Goal: Navigation & Orientation: Go to known website

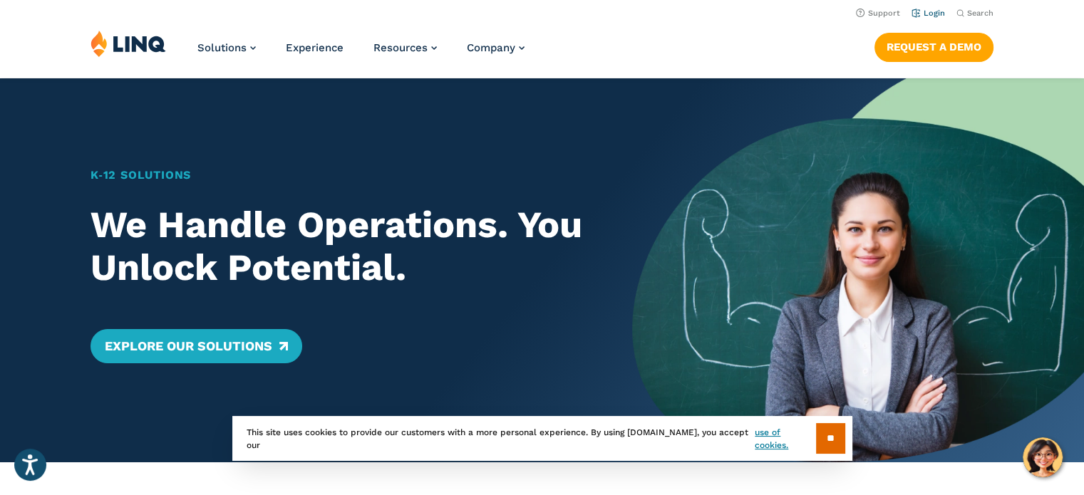
click at [930, 11] on link "Login" at bounding box center [929, 13] width 34 height 9
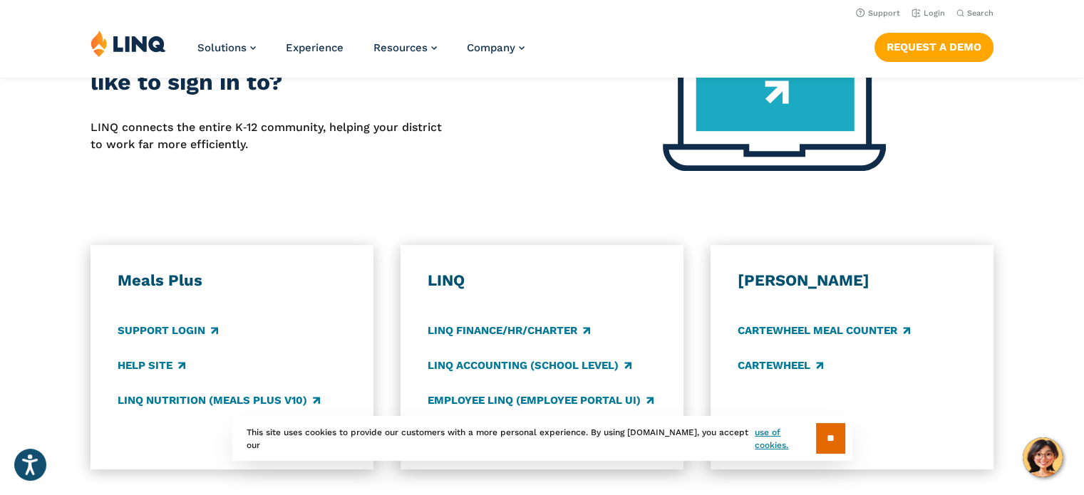
scroll to position [448, 0]
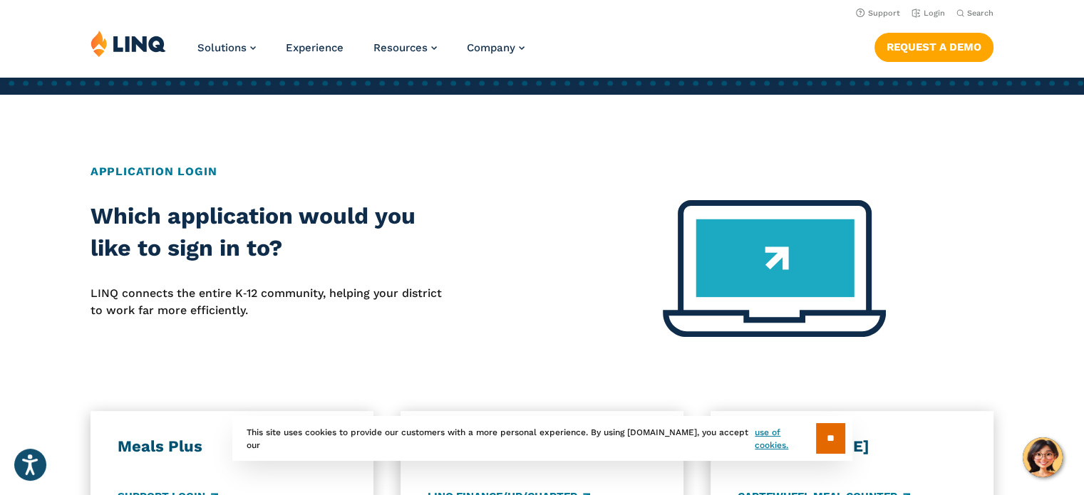
click at [773, 256] on img at bounding box center [774, 268] width 223 height 137
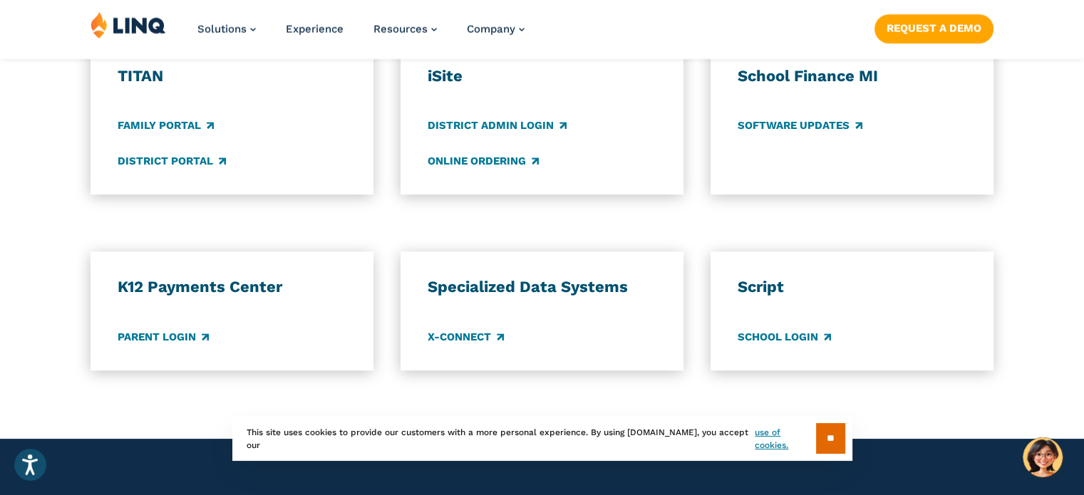
scroll to position [1114, 0]
